Goal: Communication & Community: Ask a question

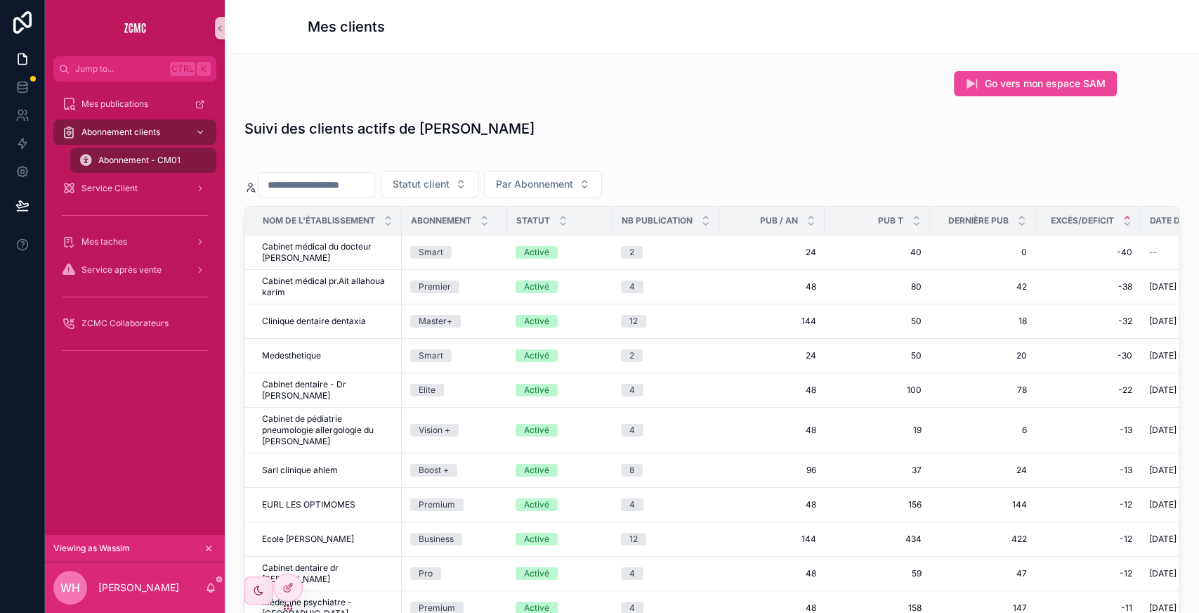
scroll to position [0, 257]
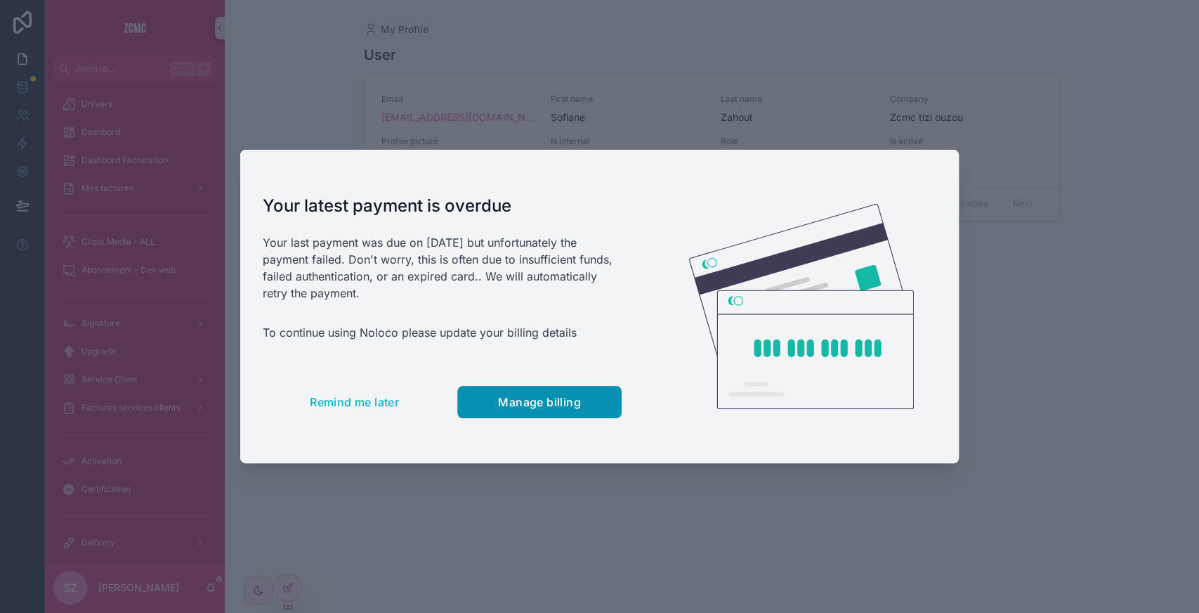
click at [512, 405] on span "Manage billing" at bounding box center [539, 402] width 83 height 14
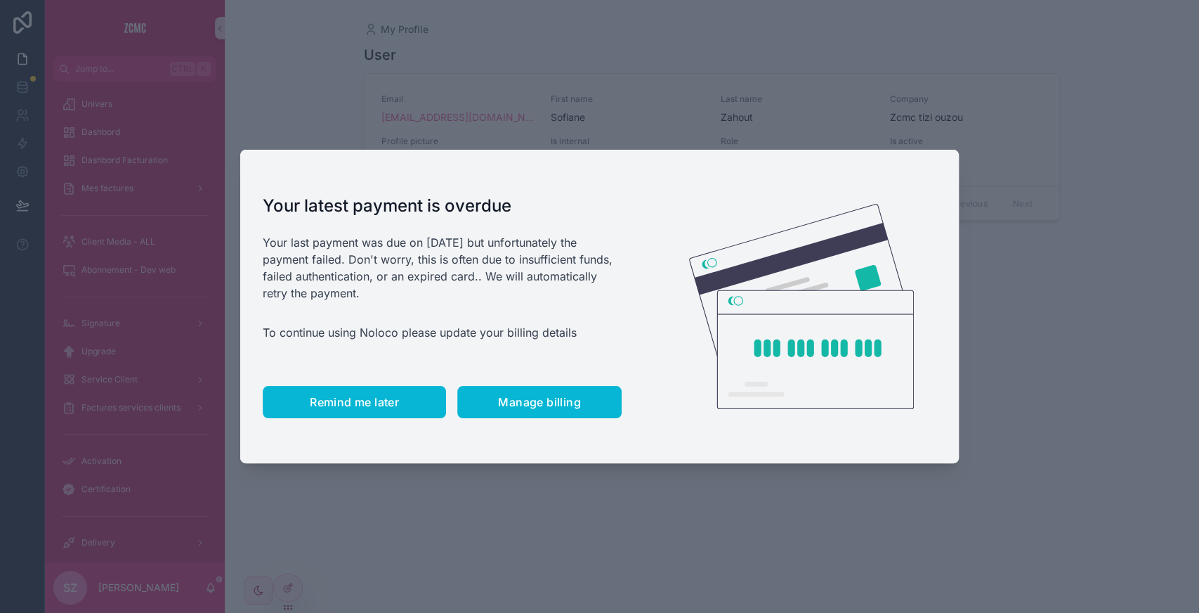
click at [339, 412] on button "Remind me later" at bounding box center [354, 402] width 183 height 32
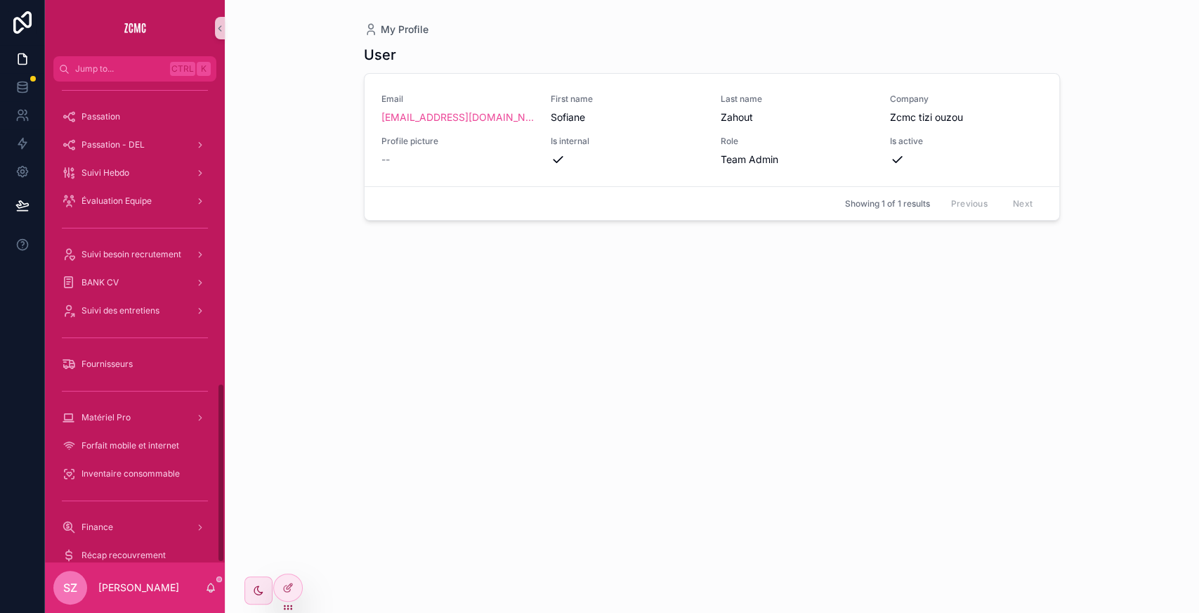
scroll to position [807, 0]
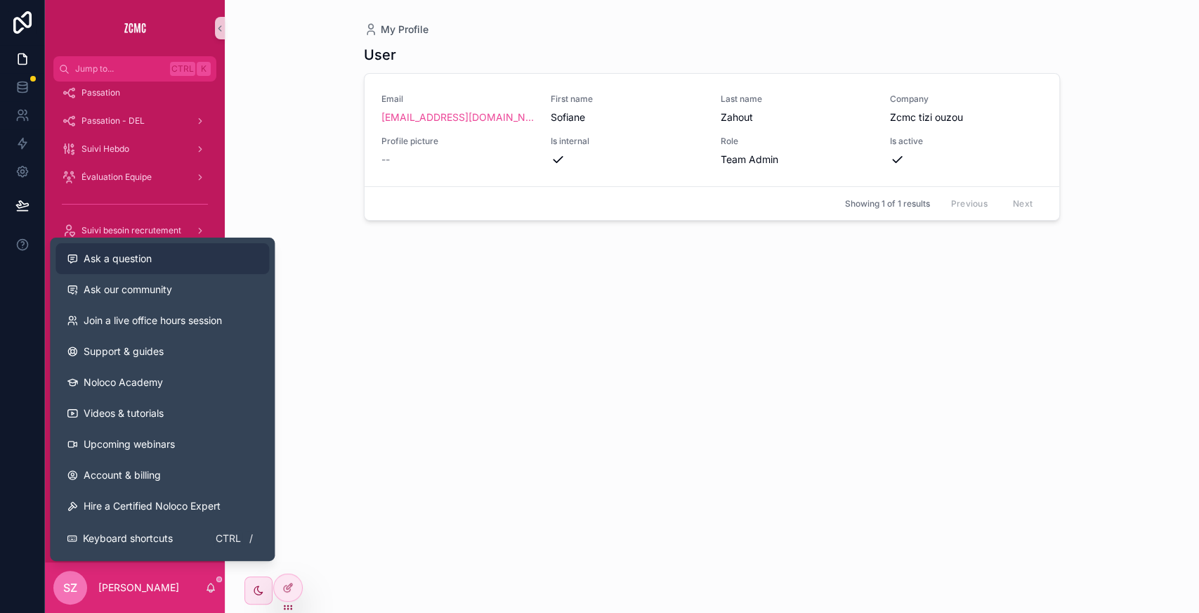
click at [134, 268] on button "Ask a question" at bounding box center [163, 258] width 214 height 31
